Goal: Task Accomplishment & Management: Complete application form

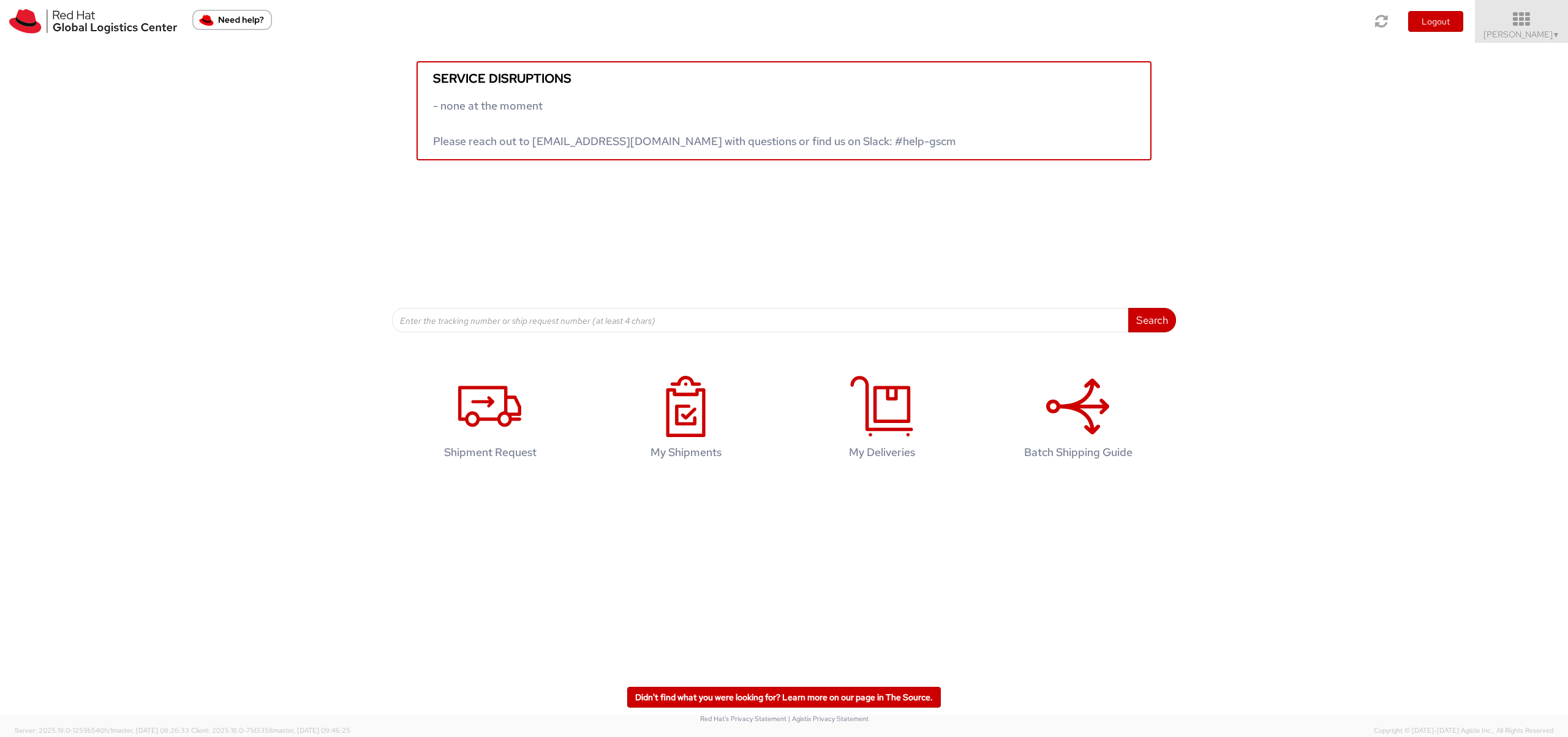
click at [1517, 20] on icon at bounding box center [1521, 19] width 107 height 17
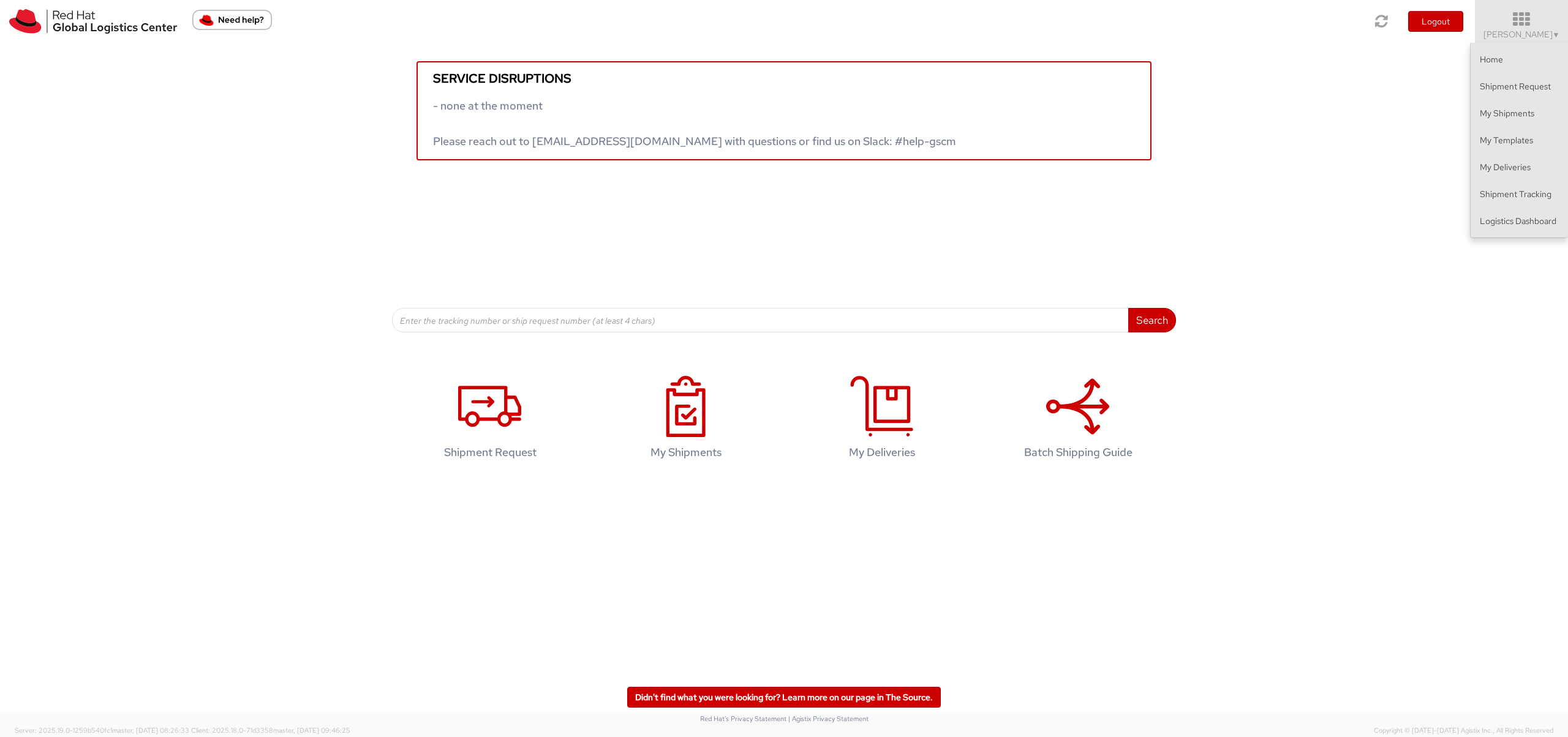
click at [1492, 237] on ul "Home Shipment Request My Shipments My Templates My Deliveries Shipment Tracking…" at bounding box center [1518, 140] width 98 height 195
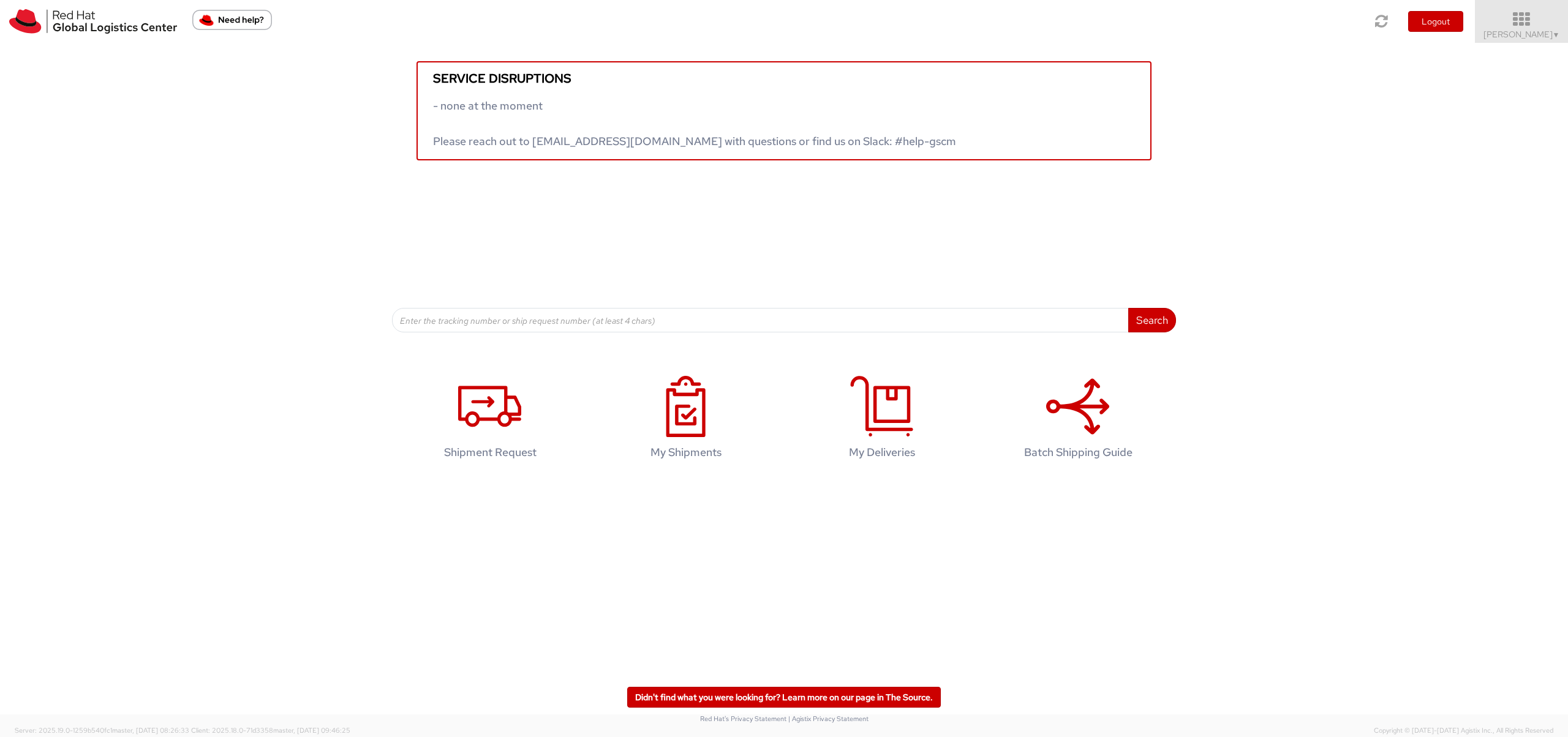
click at [1530, 19] on icon at bounding box center [1521, 19] width 107 height 17
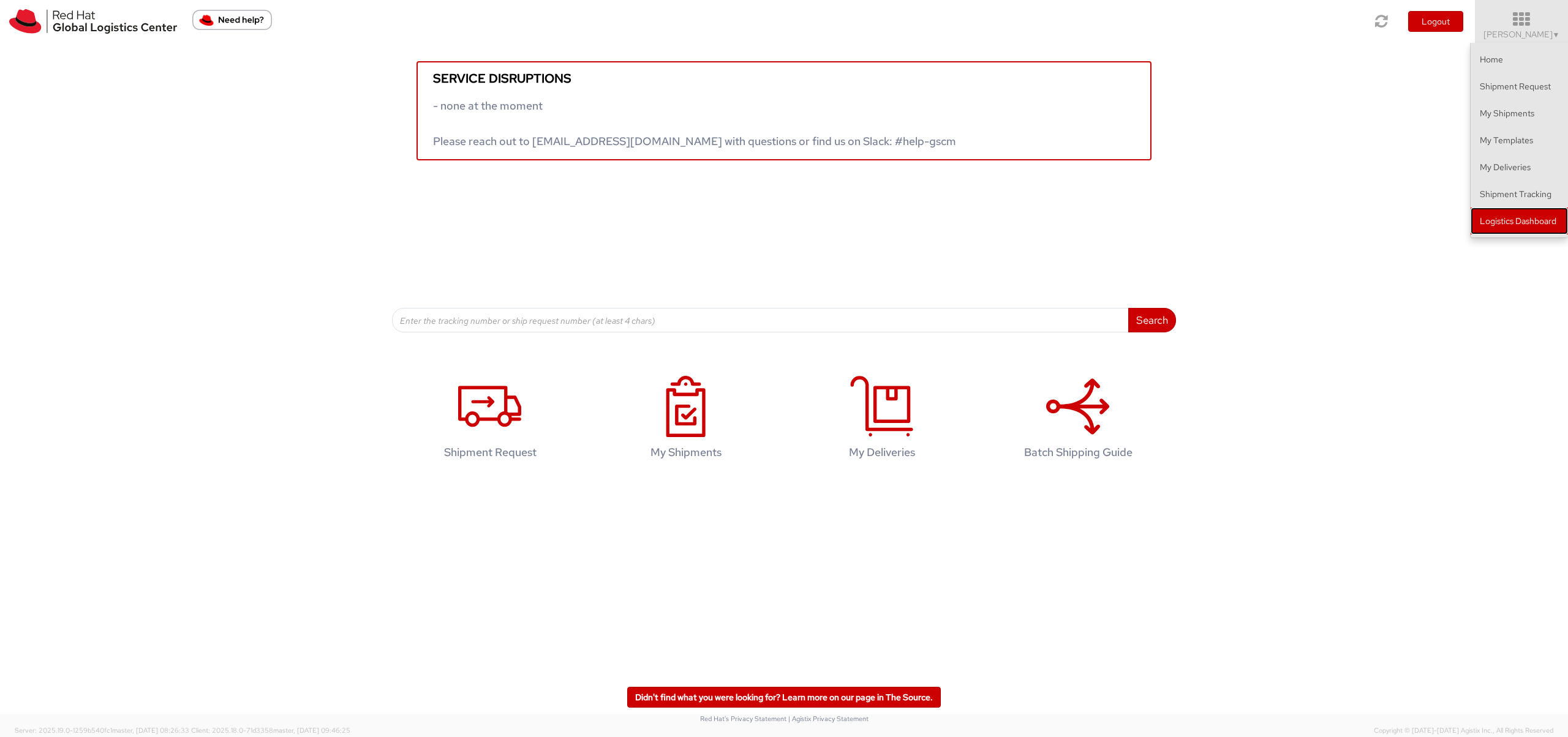
click at [1513, 213] on link "Logistics Dashboard" at bounding box center [1519, 221] width 97 height 27
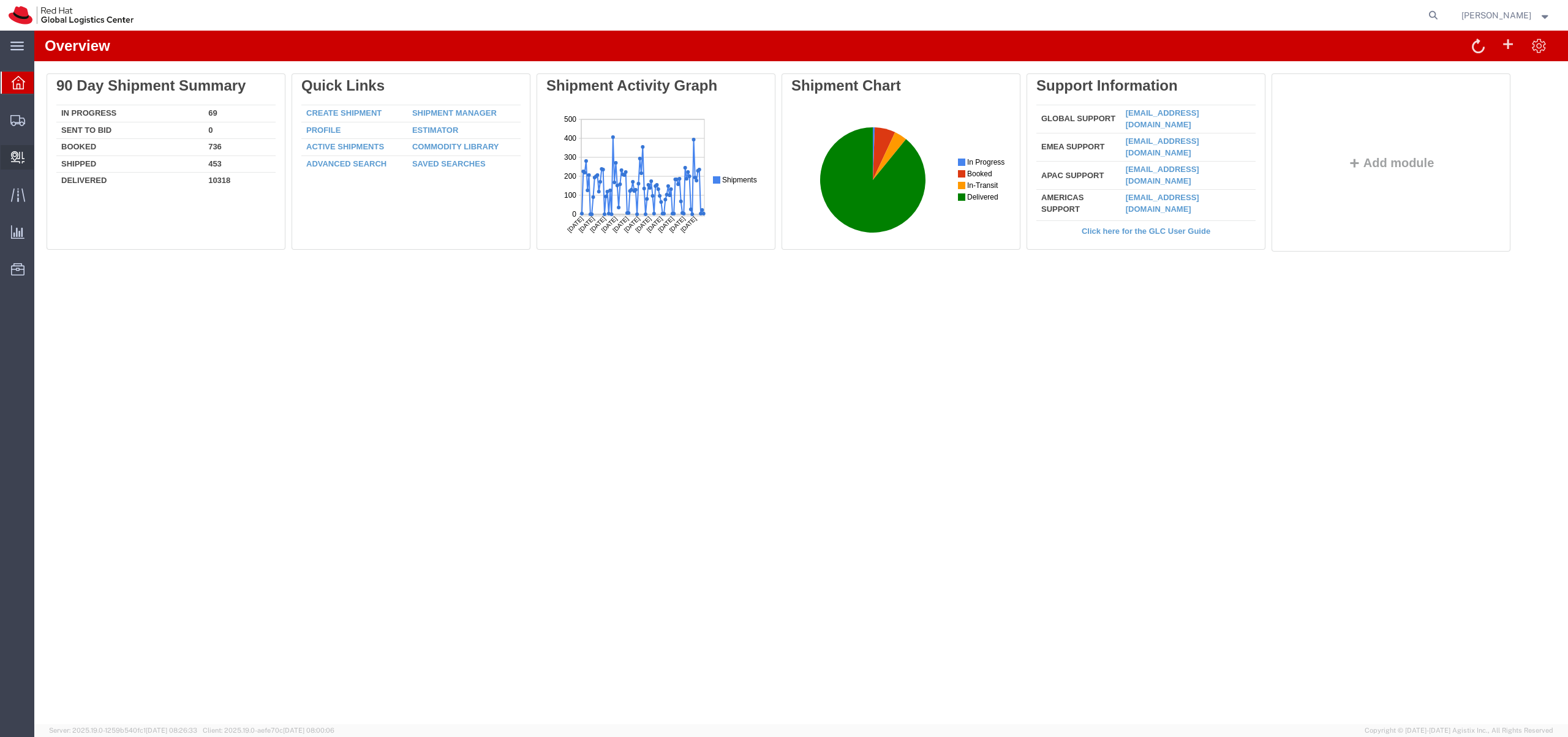
click at [0, 0] on span "Create Delivery" at bounding box center [0, 0] width 0 height 0
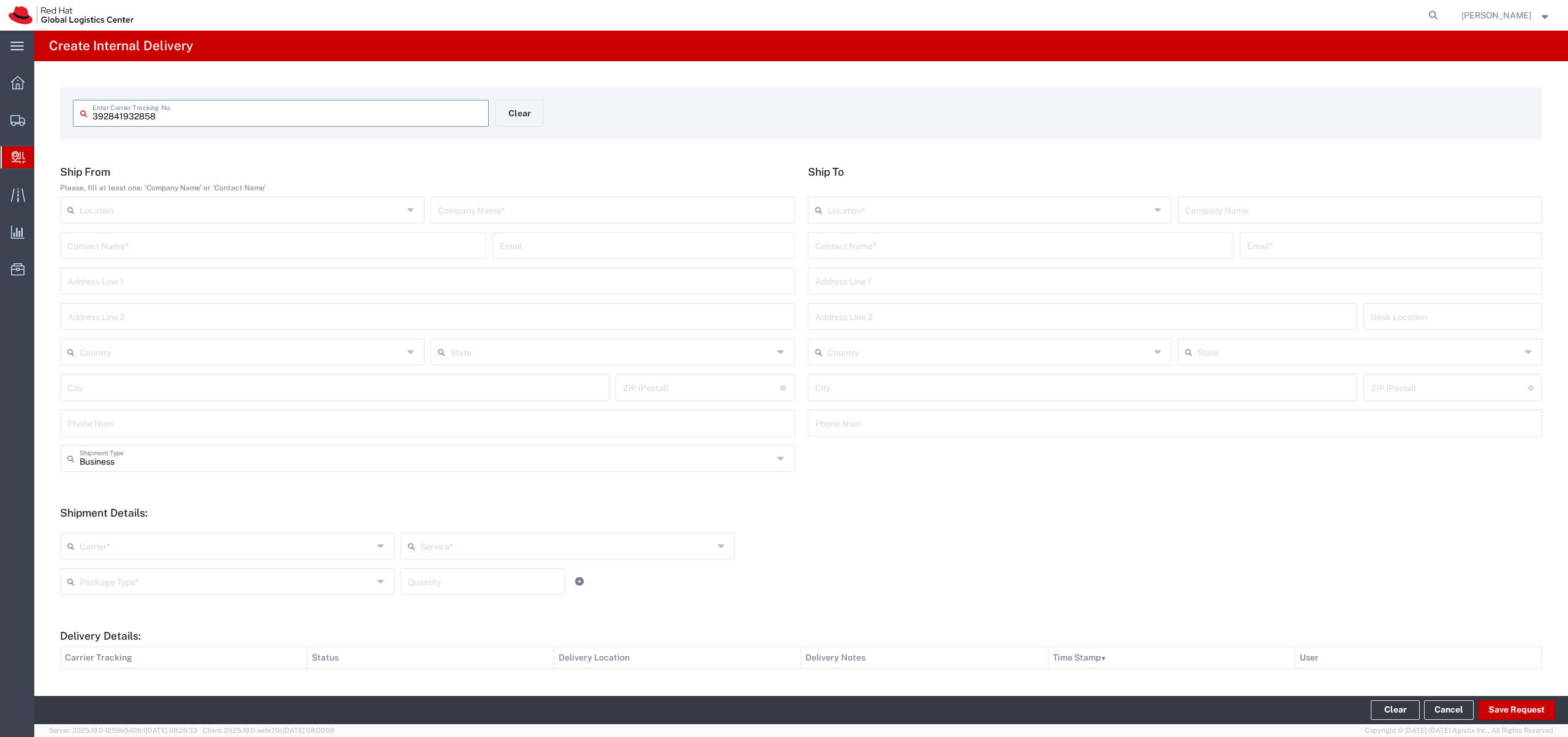
type input "392841932858"
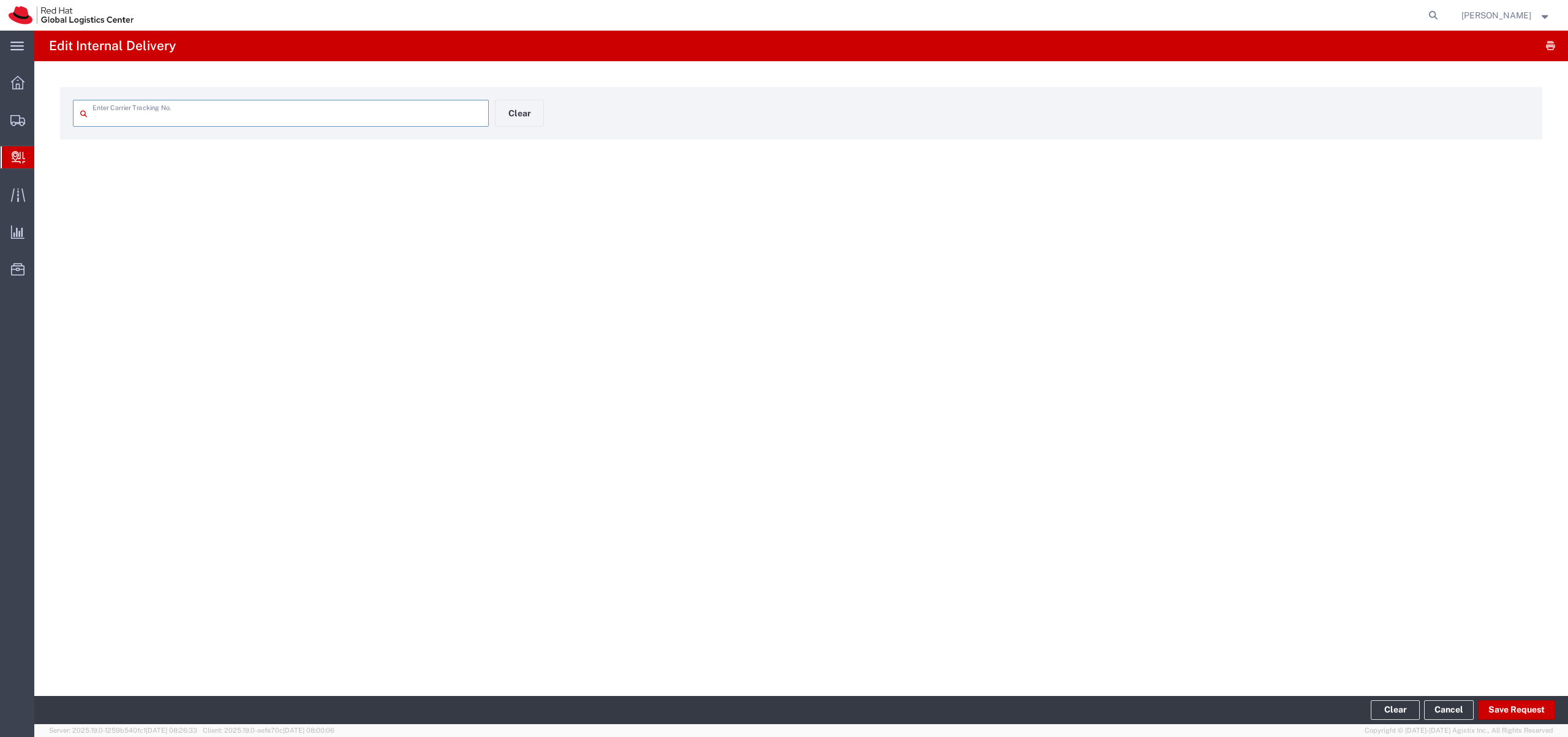
type input "392841932858"
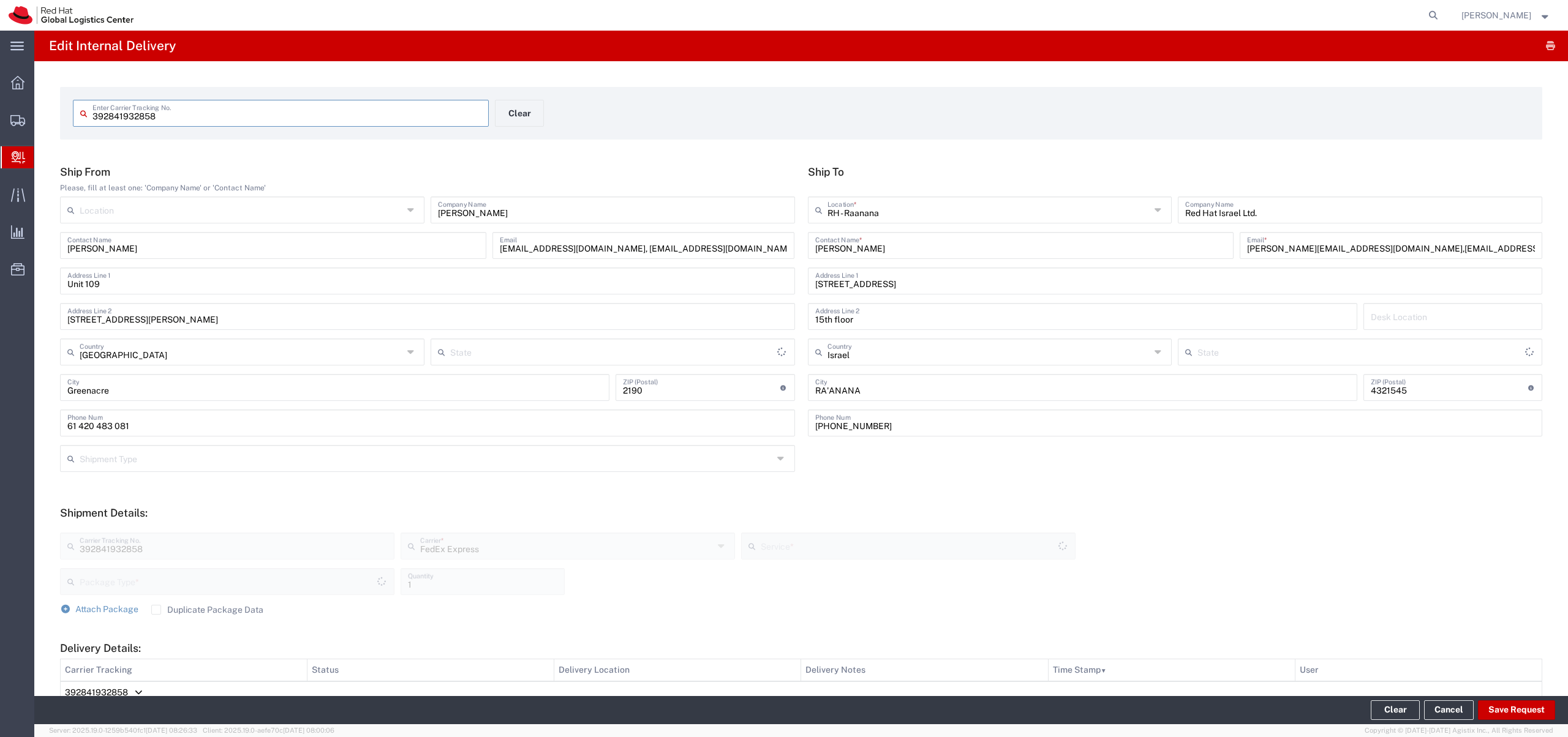
type input "Your Packaging"
type input "[GEOGRAPHIC_DATA]"
type input "International Priority EOD"
drag, startPoint x: 1454, startPoint y: 249, endPoint x: 1328, endPoint y: 252, distance: 126.0
click at [1328, 252] on input "[PERSON_NAME][EMAIL_ADDRESS][DOMAIN_NAME],[EMAIL_ADDRESS][DOMAIN_NAME]" at bounding box center [1391, 245] width 287 height 22
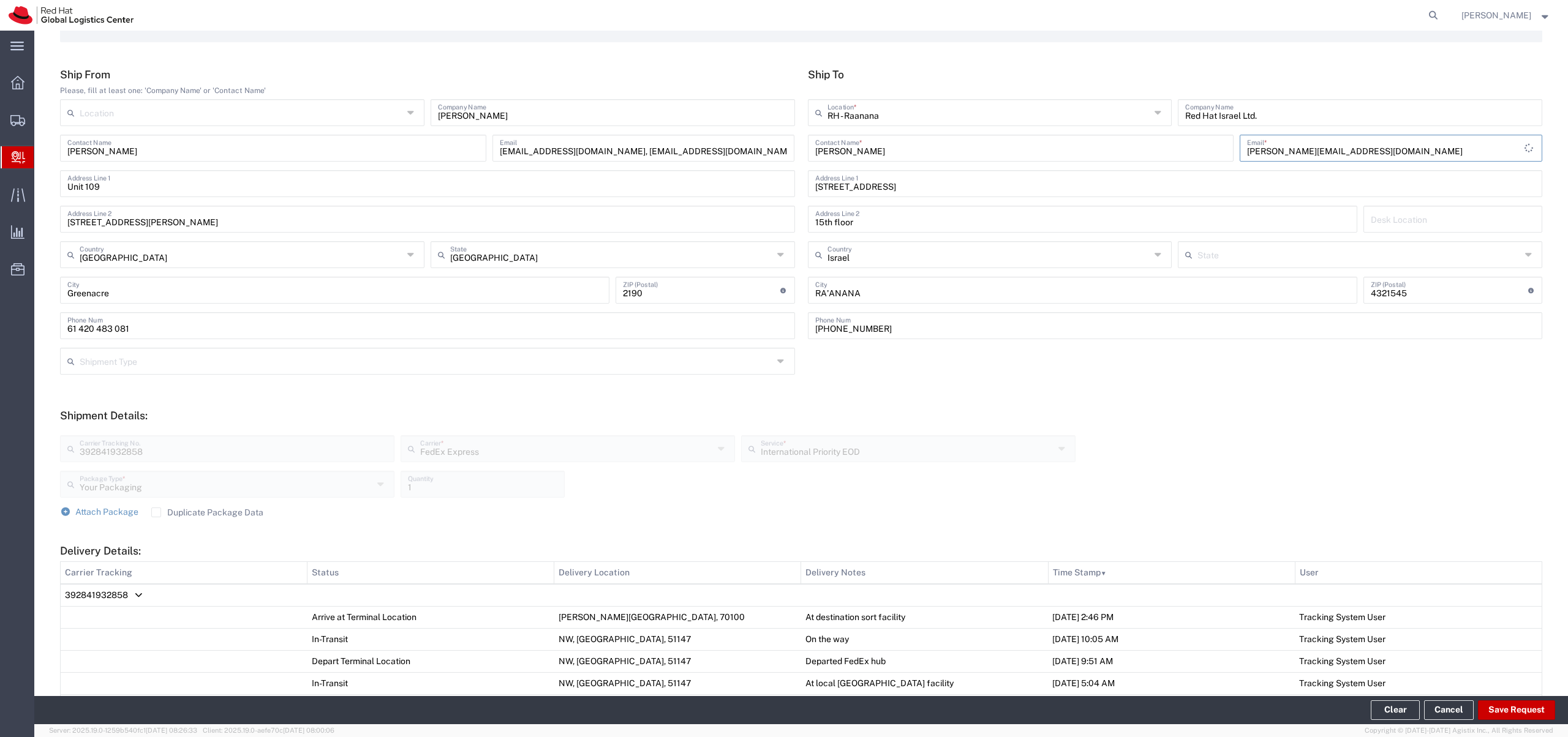
scroll to position [394, 0]
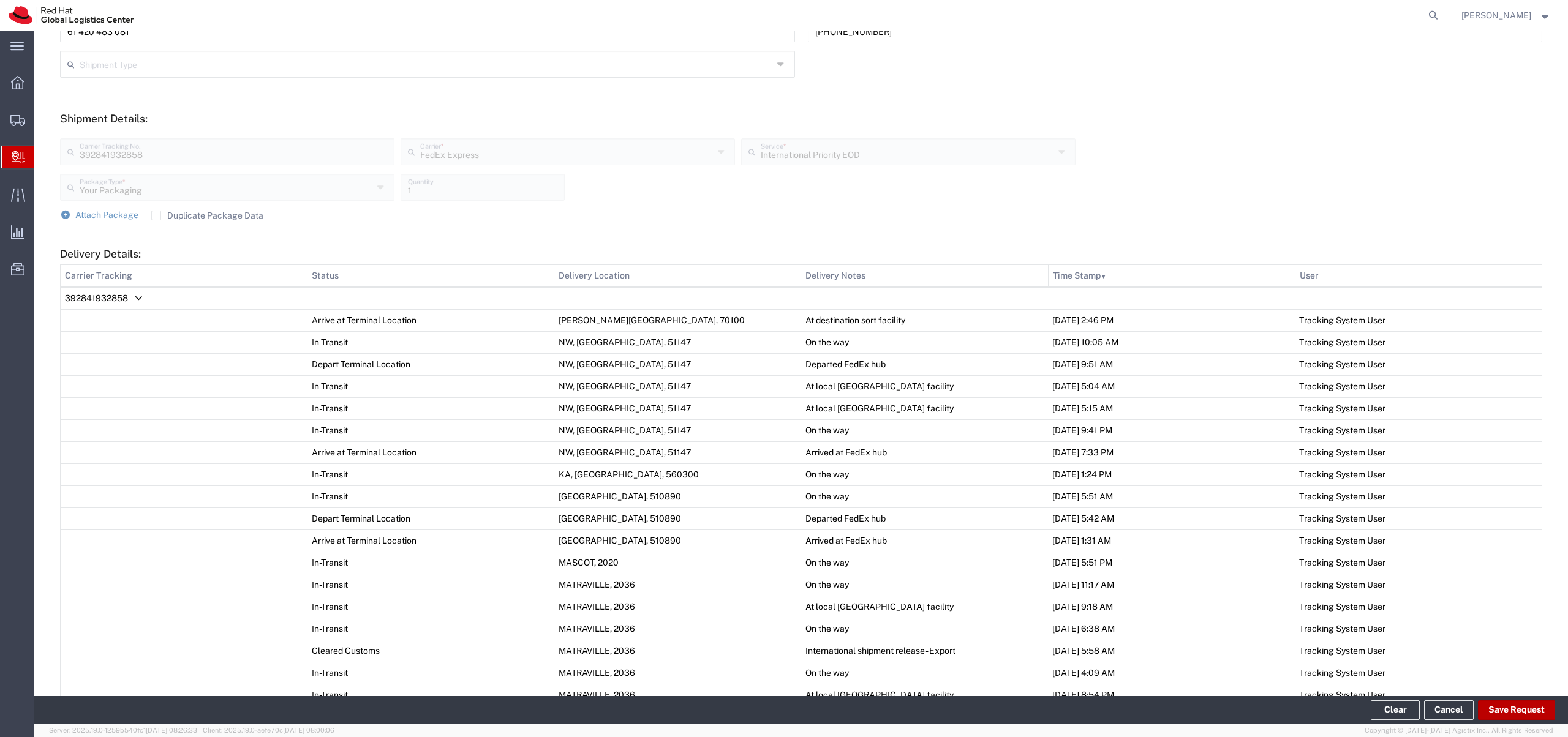
type input "[PERSON_NAME][EMAIL_ADDRESS][DOMAIN_NAME]"
click at [1504, 705] on button "Save Request" at bounding box center [1516, 710] width 77 height 20
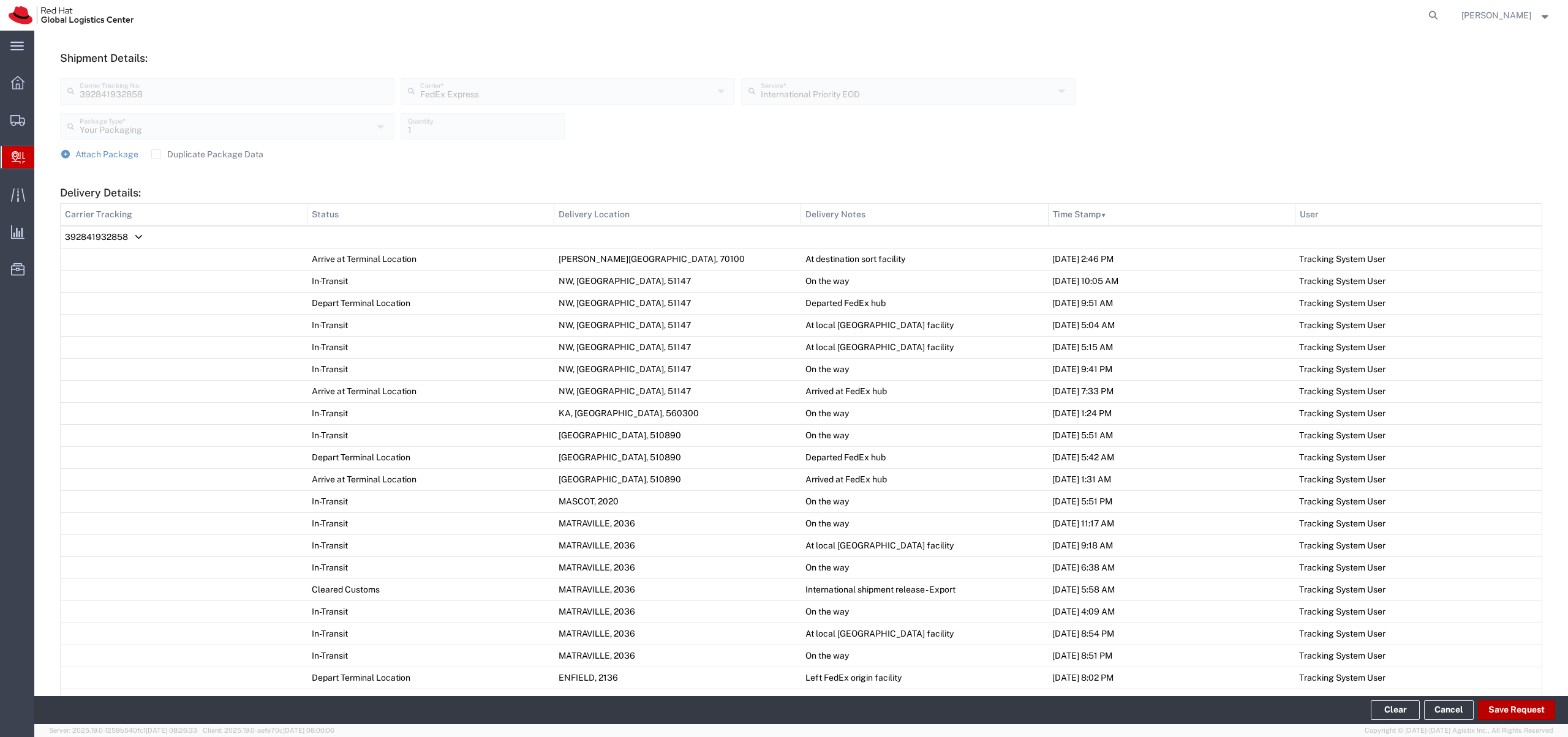
scroll to position [713, 0]
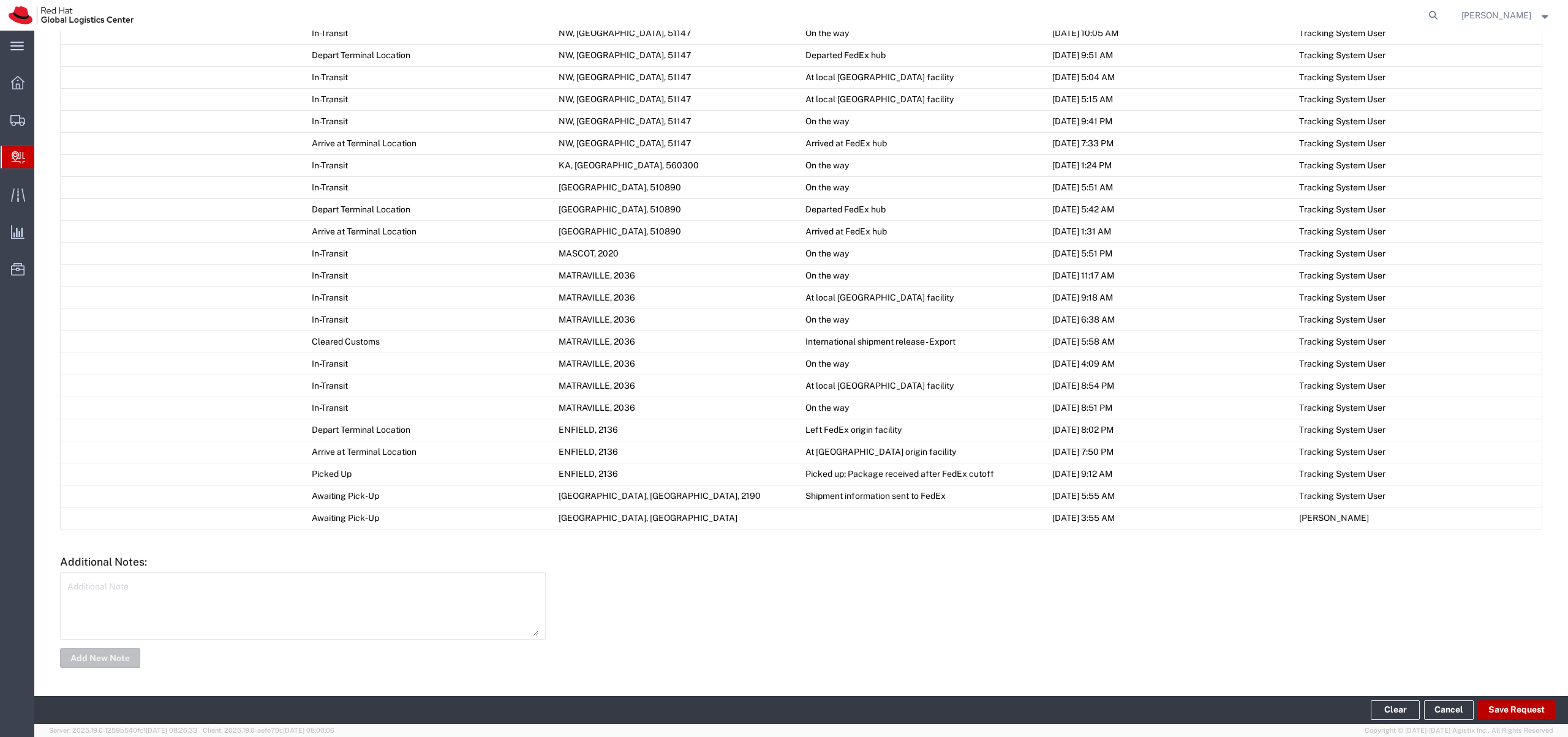
click at [1513, 711] on button "Save Request" at bounding box center [1516, 710] width 77 height 20
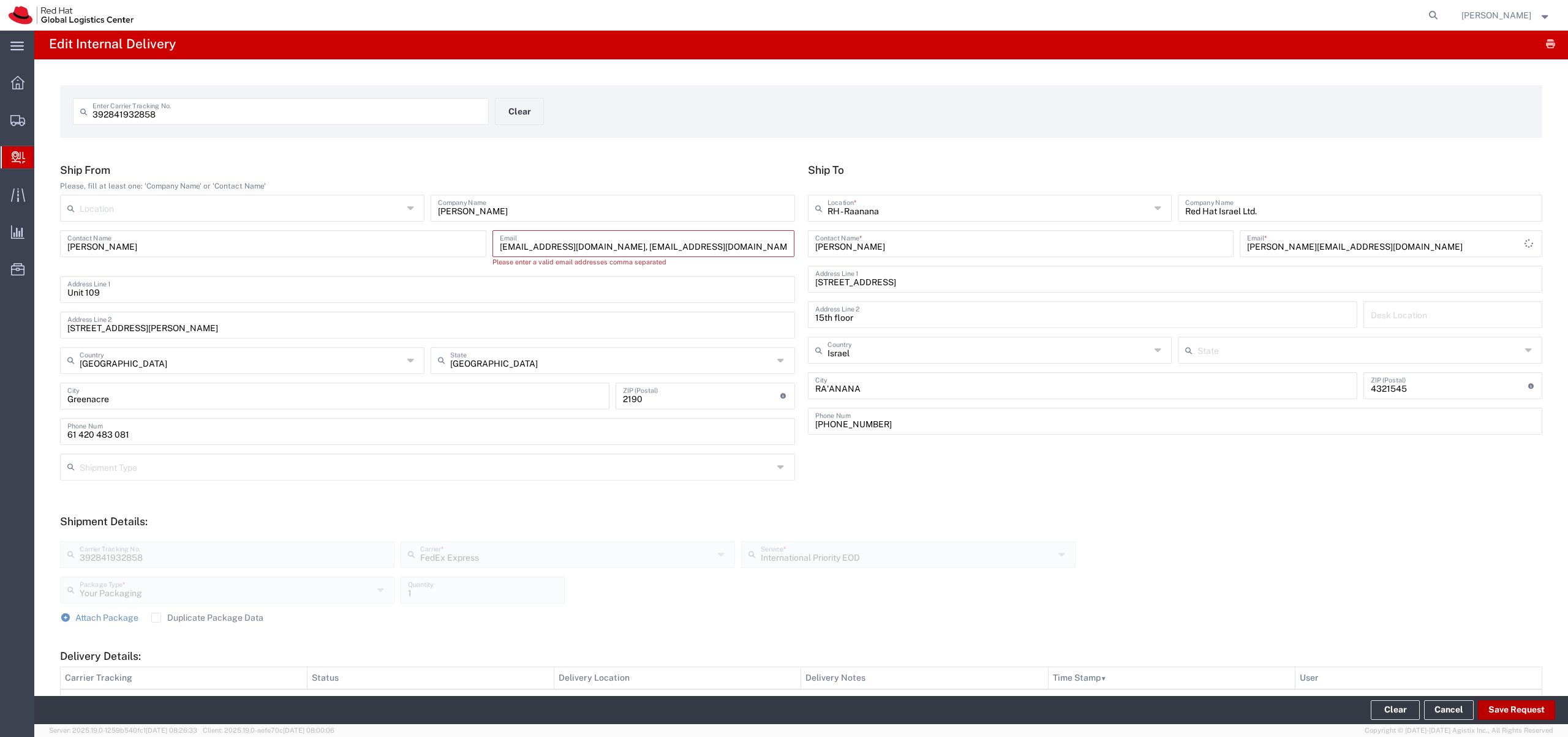
scroll to position [0, 0]
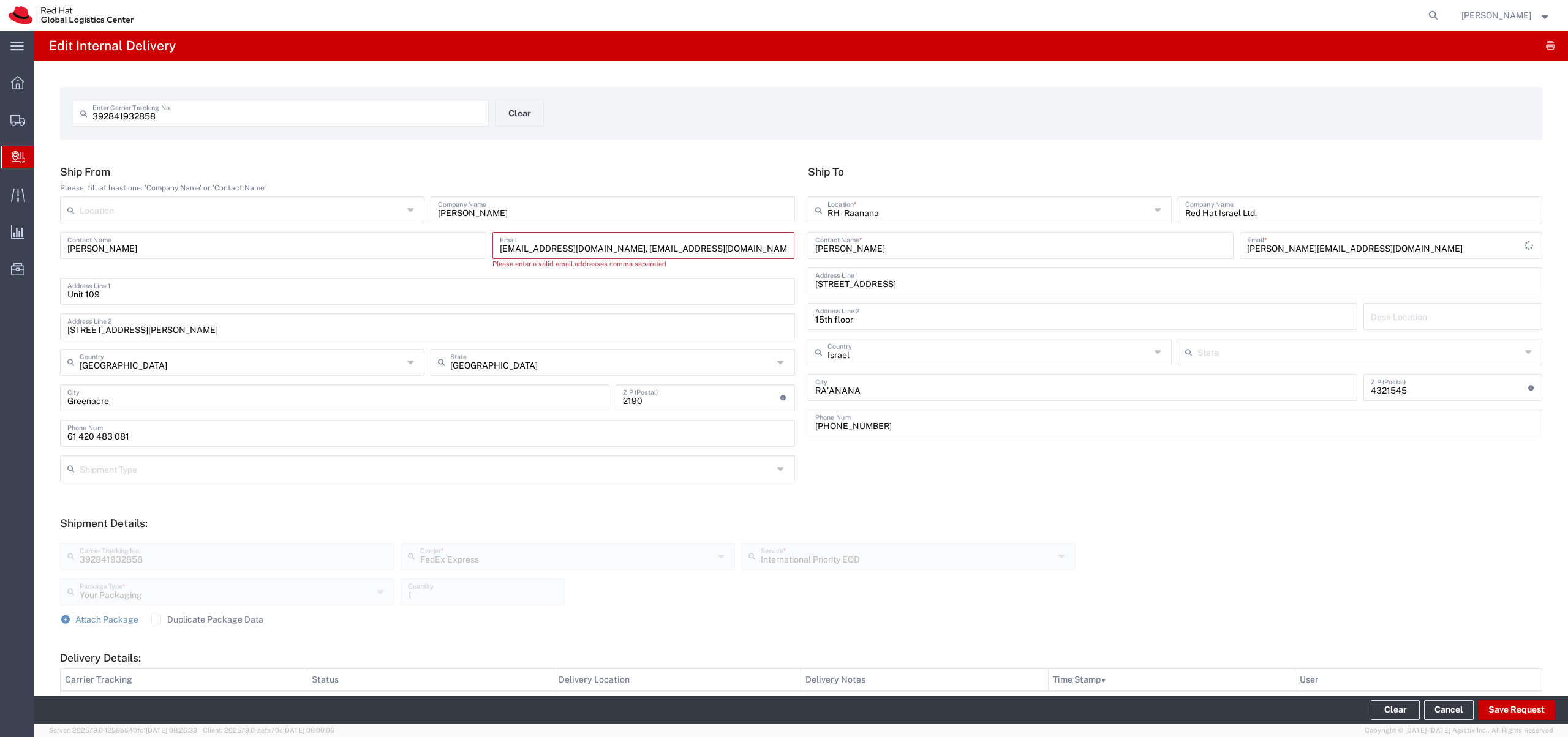
drag, startPoint x: 704, startPoint y: 246, endPoint x: 578, endPoint y: 246, distance: 126.0
click at [578, 246] on input "[EMAIL_ADDRESS][DOMAIN_NAME], [EMAIL_ADDRESS][DOMAIN_NAME]" at bounding box center [643, 245] width 287 height 22
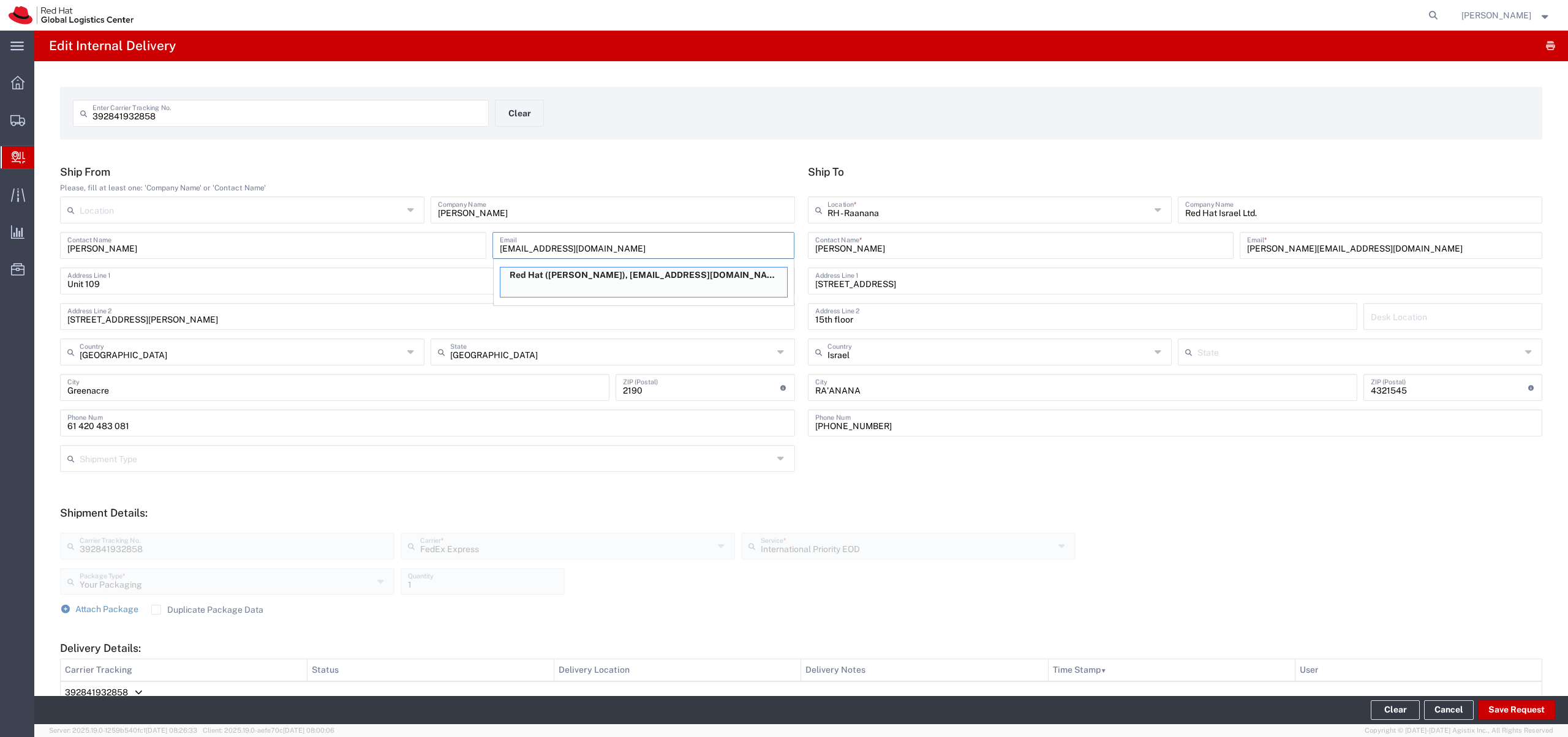
type input "[EMAIL_ADDRESS][DOMAIN_NAME]"
click at [1520, 706] on button "Save Request" at bounding box center [1516, 710] width 77 height 20
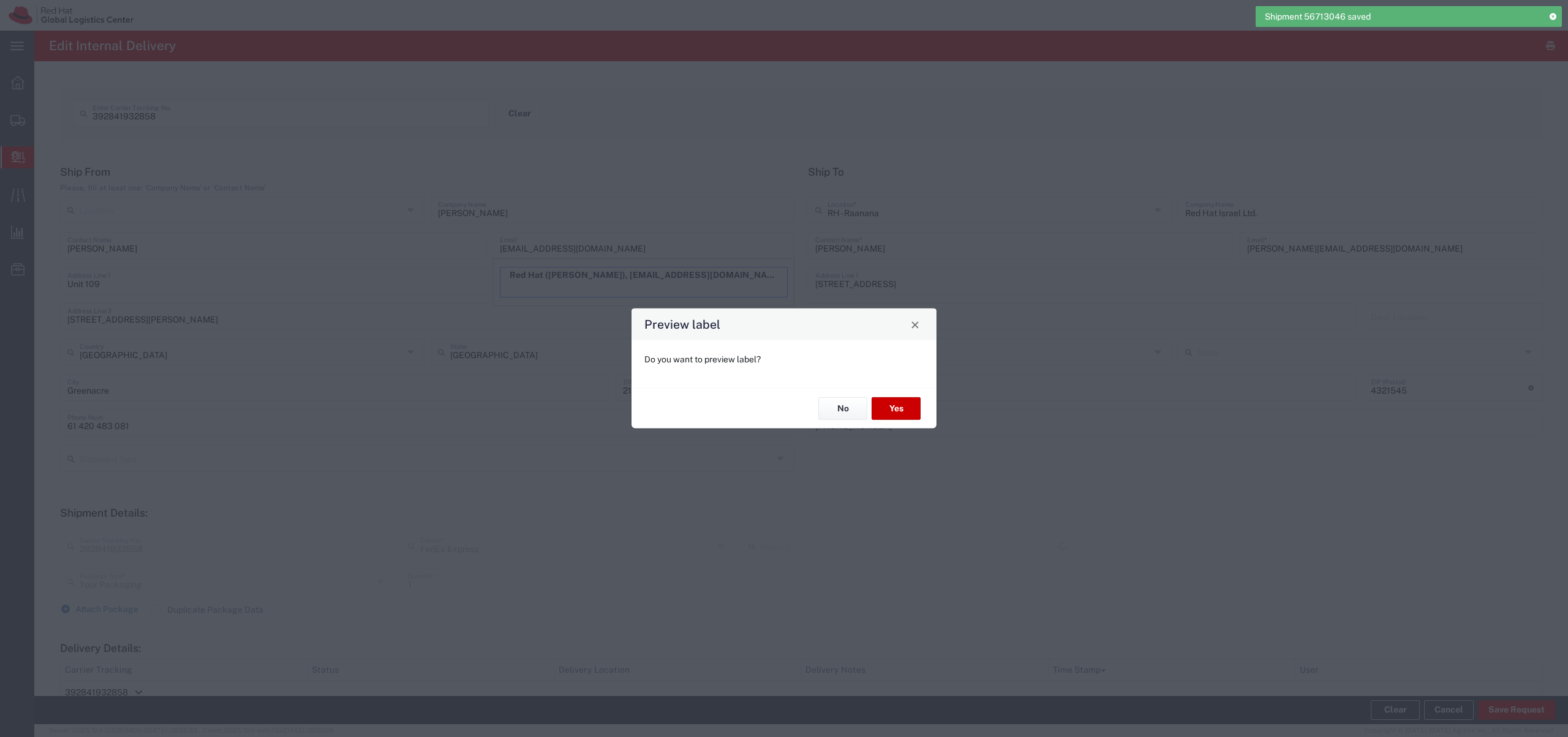
type input "International Priority EOD"
click at [850, 407] on button "No" at bounding box center [842, 408] width 49 height 23
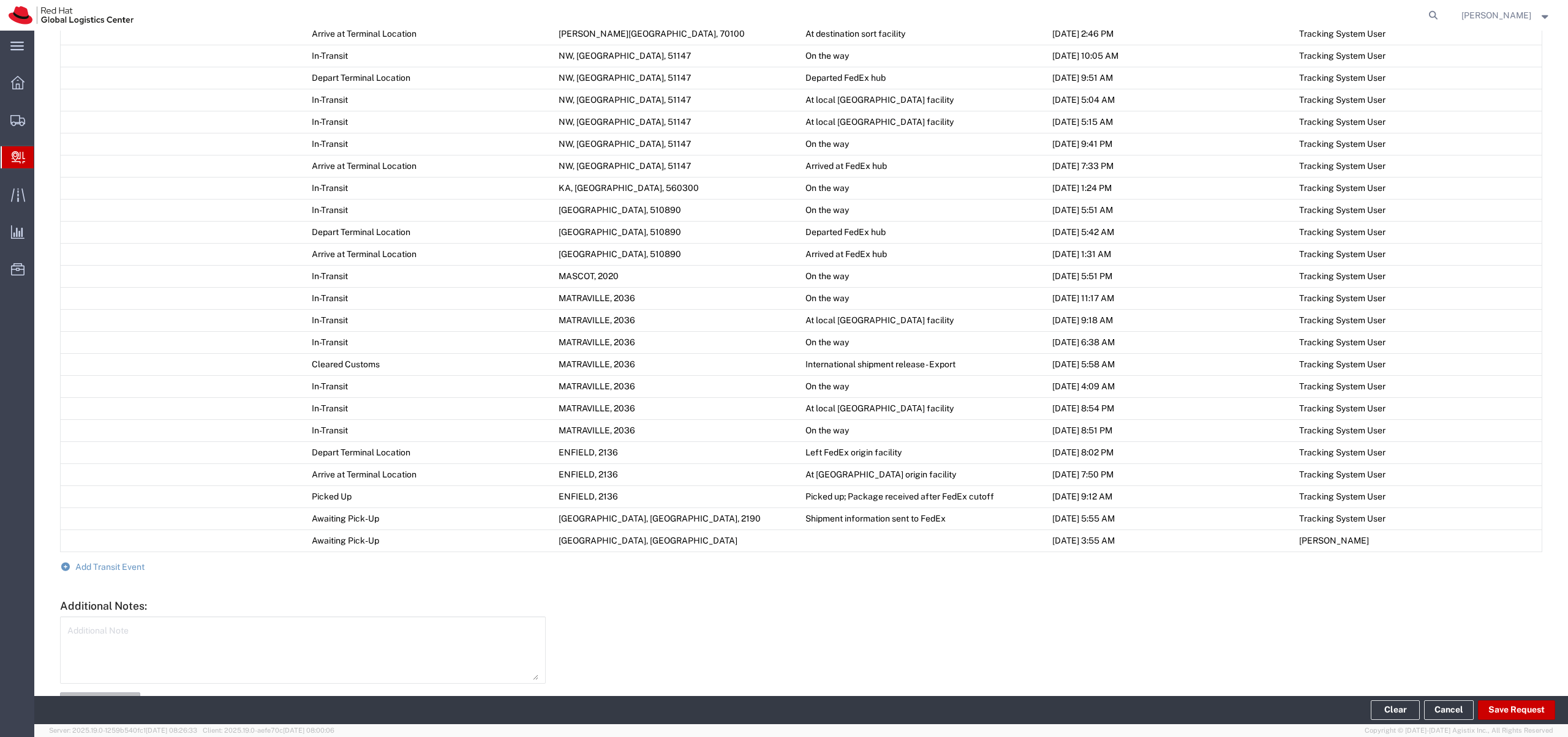
scroll to position [708, 0]
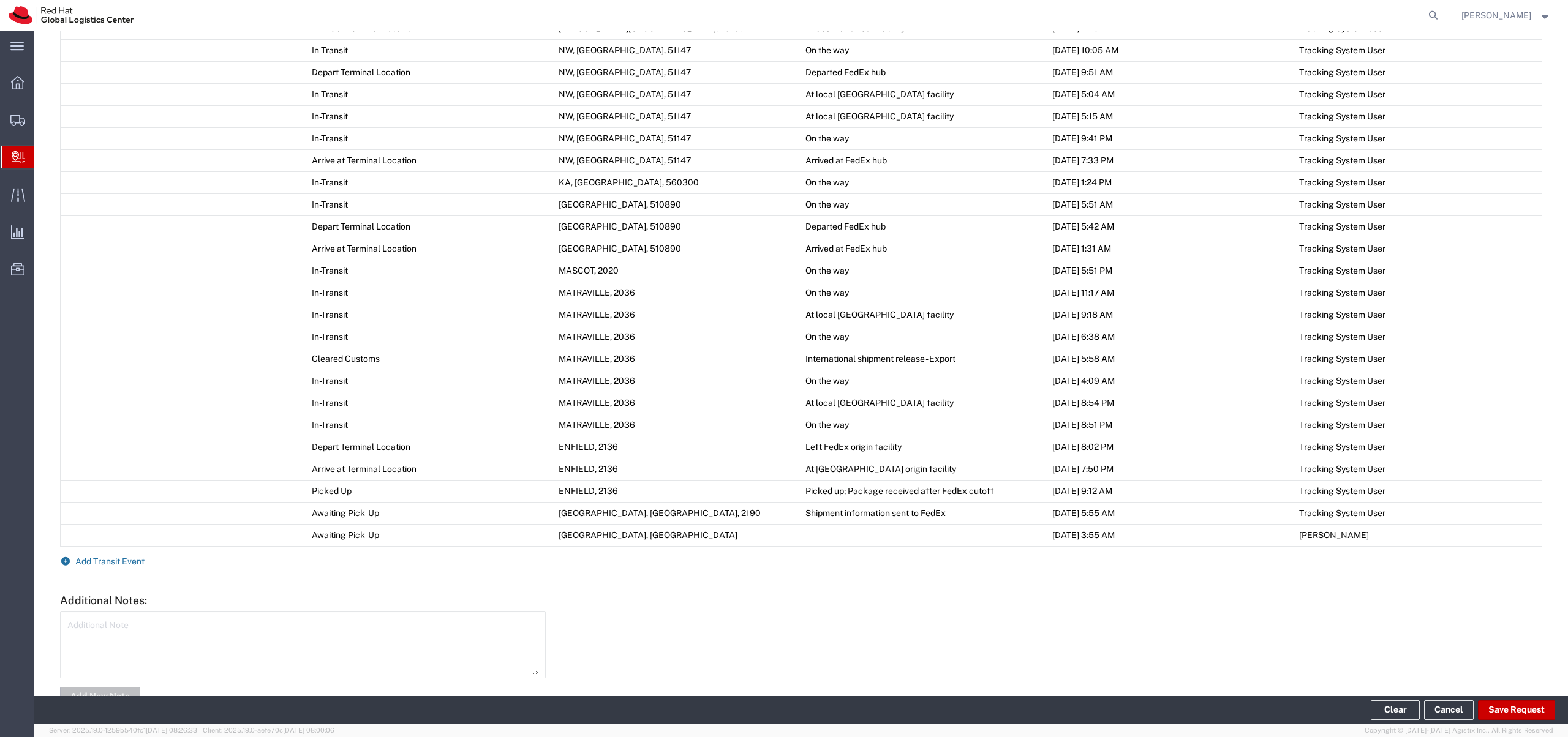
click at [118, 562] on span "Add Transit Event" at bounding box center [110, 562] width 69 height 10
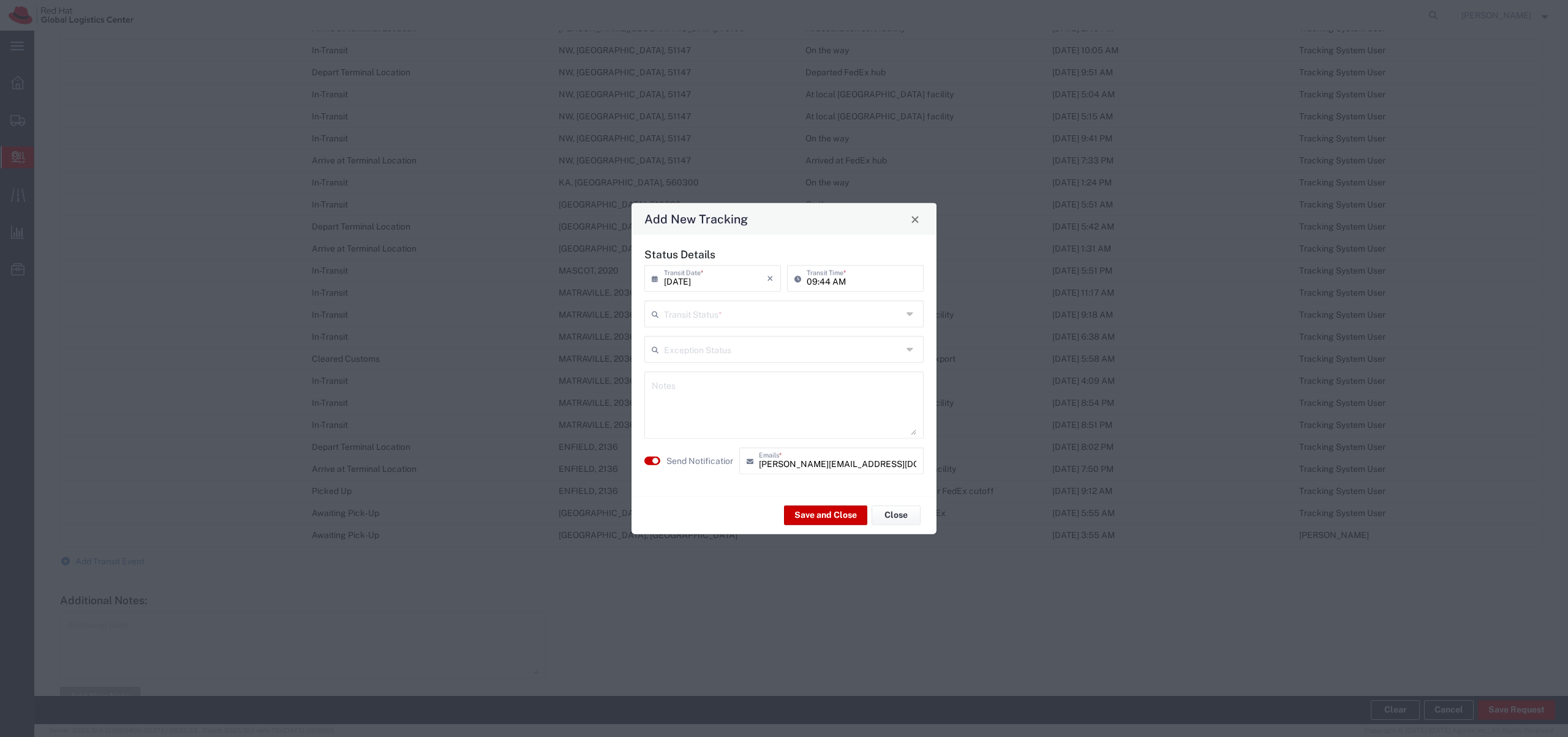
click at [803, 313] on input "text" at bounding box center [783, 313] width 238 height 22
click at [791, 338] on span "Delivery Confirmation" at bounding box center [783, 340] width 277 height 19
type input "Delivery Confirmation"
click at [774, 385] on textarea at bounding box center [784, 405] width 265 height 60
type textarea "Waiting for you at the reception."
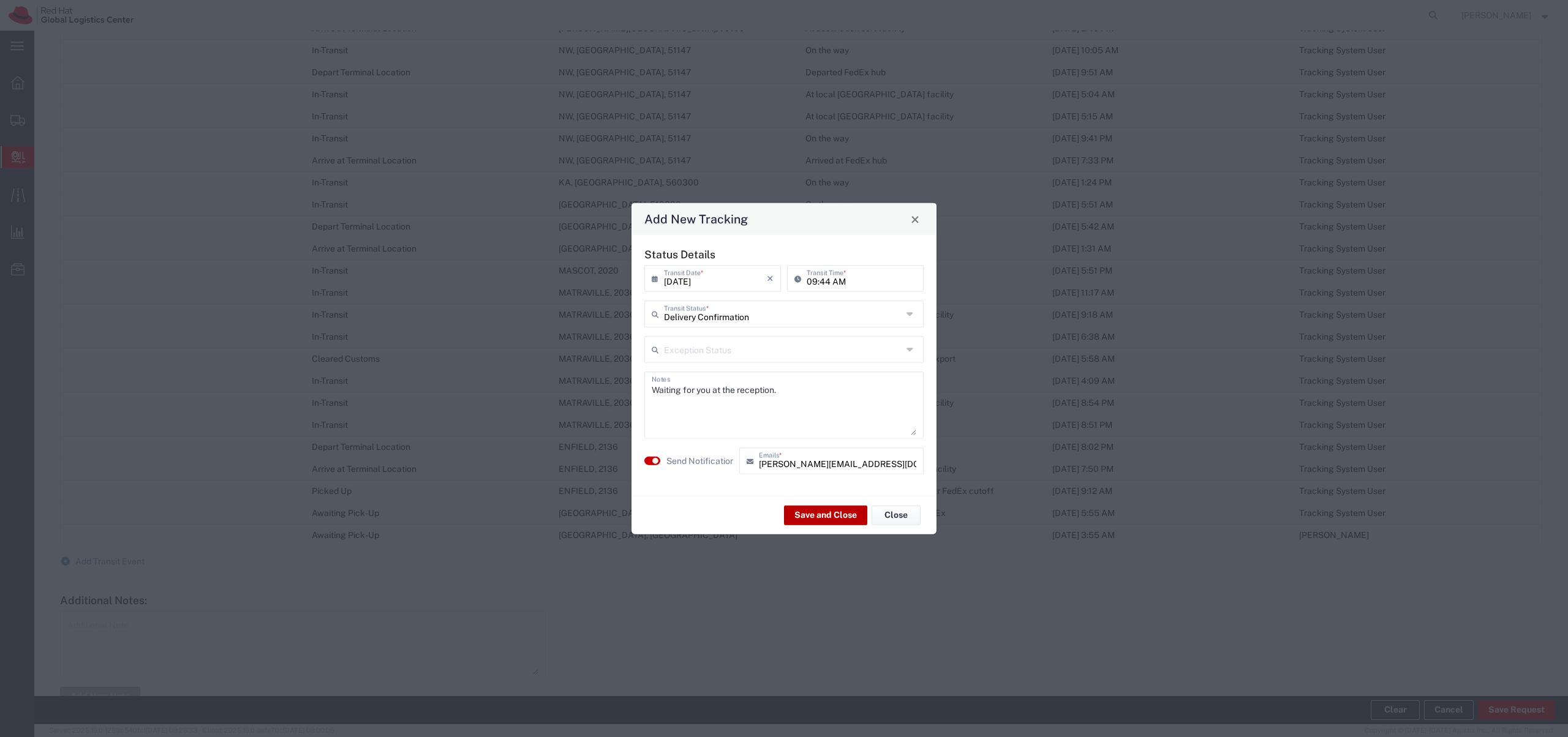
click at [823, 515] on button "Save and Close" at bounding box center [826, 515] width 83 height 20
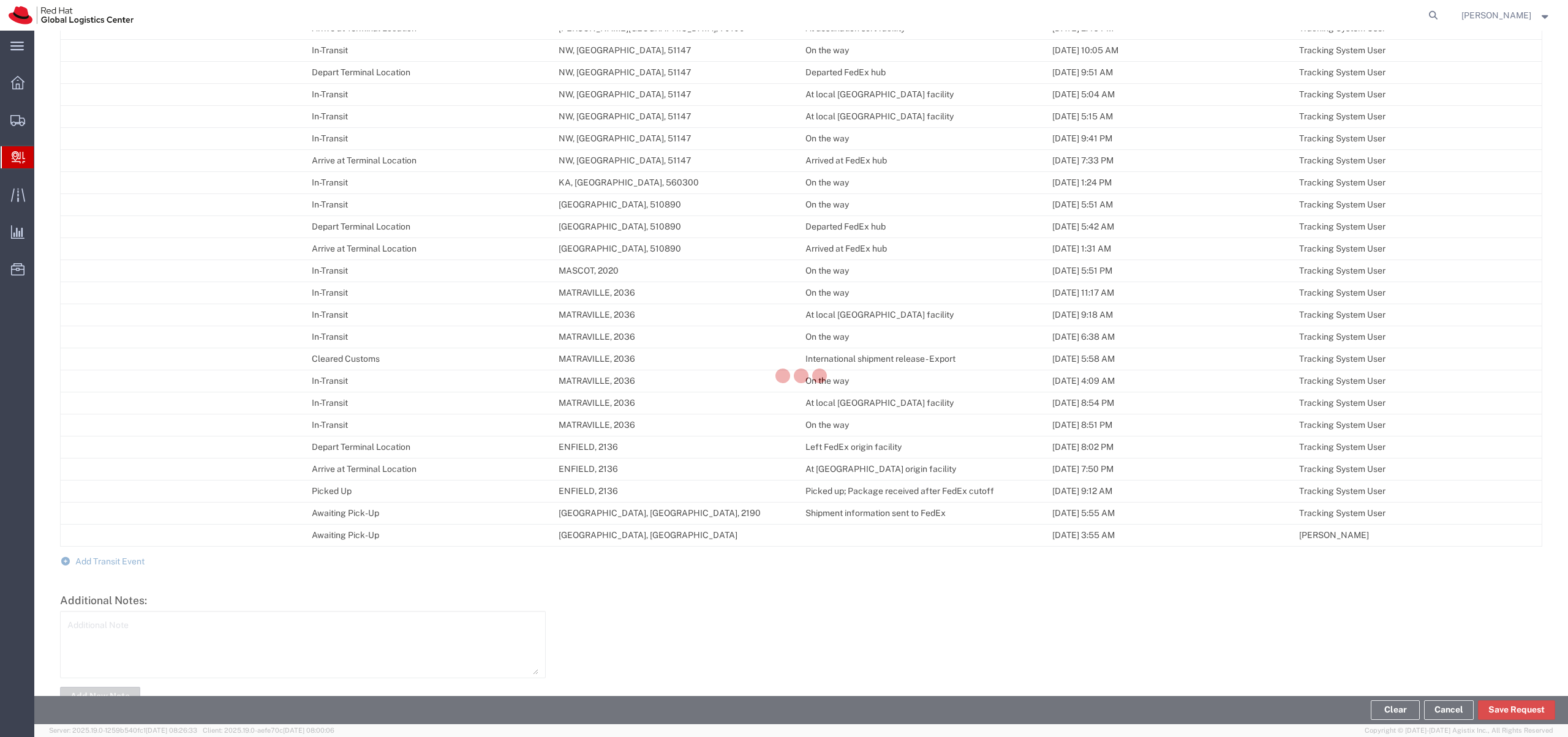
scroll to position [730, 0]
